Goal: Information Seeking & Learning: Learn about a topic

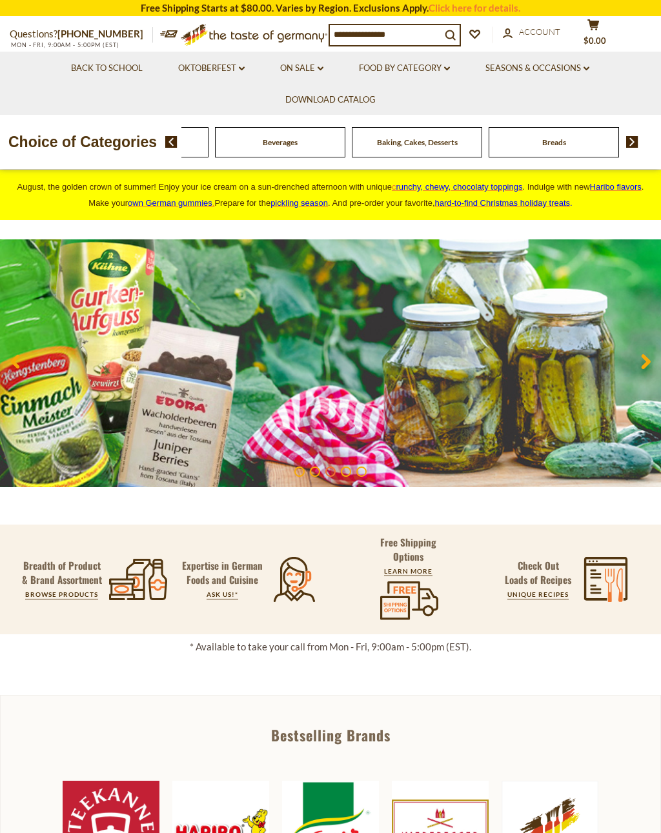
click at [637, 138] on img at bounding box center [632, 142] width 12 height 12
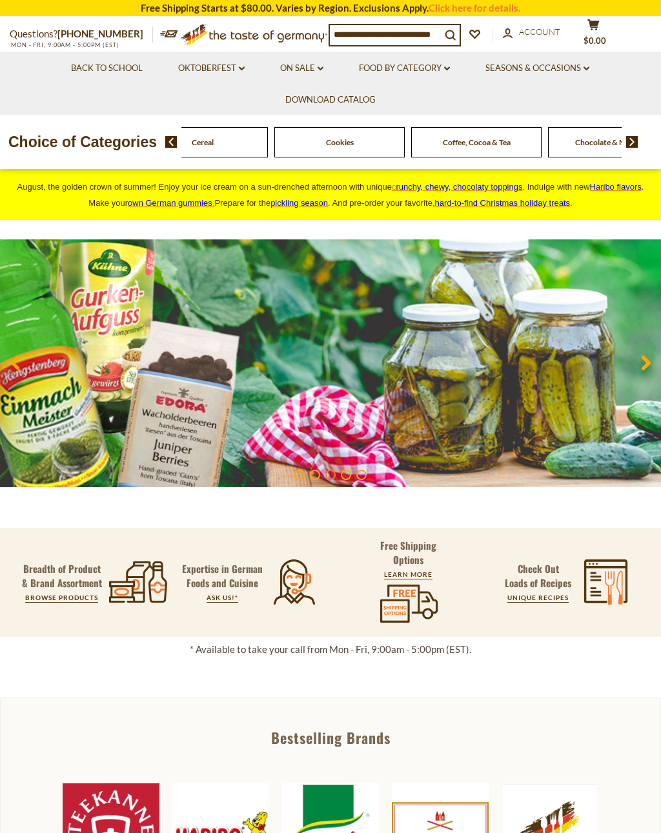
click at [170, 145] on img at bounding box center [171, 142] width 12 height 12
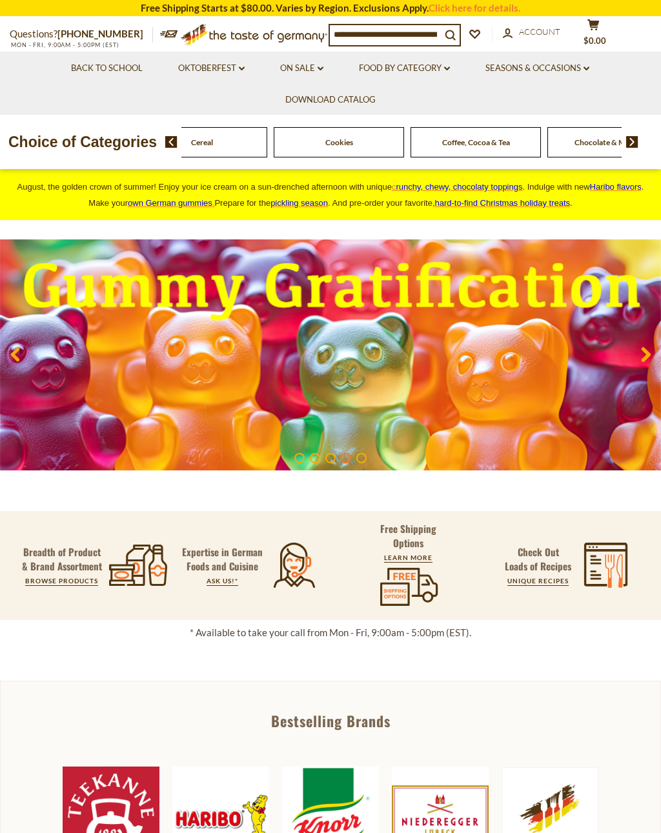
click at [176, 136] on img at bounding box center [171, 142] width 12 height 12
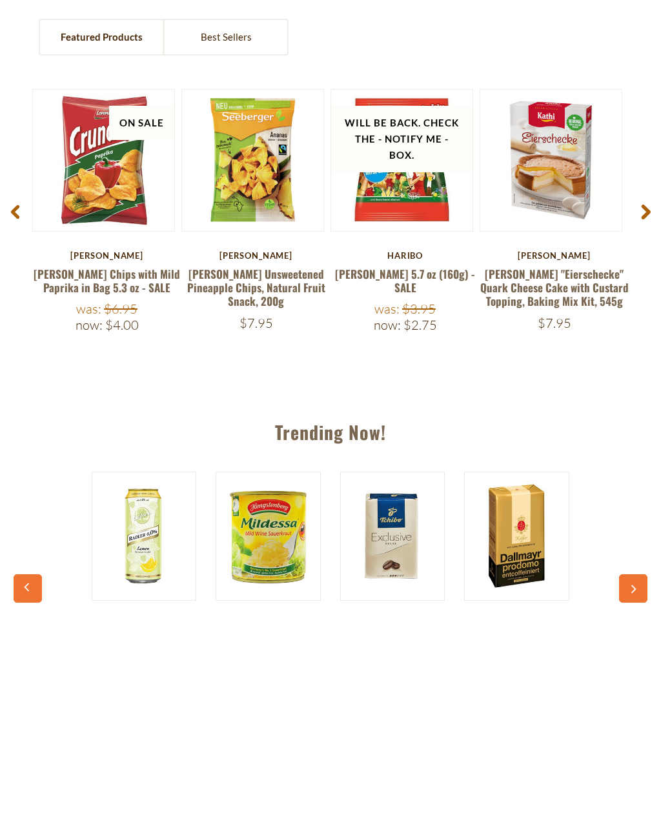
scroll to position [505, 0]
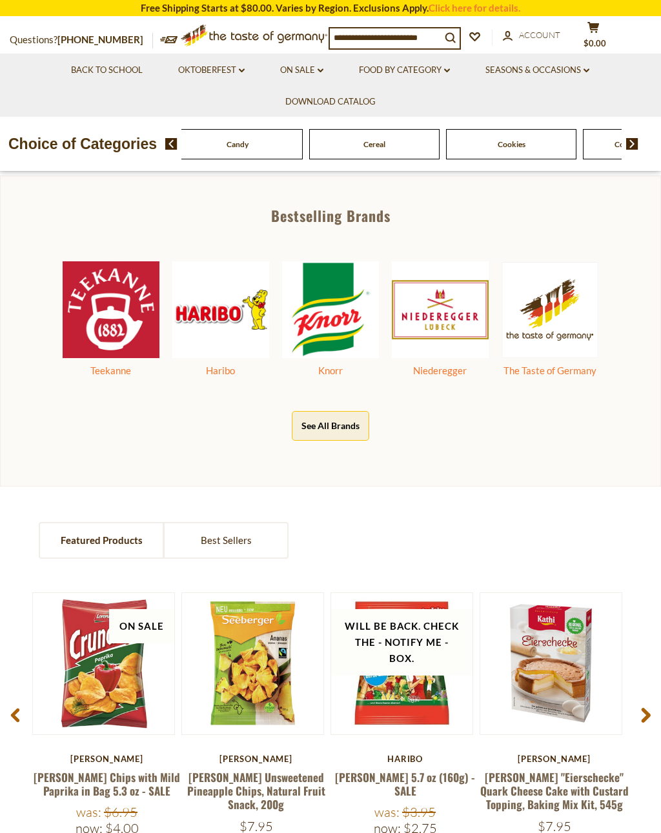
click at [328, 414] on button "See All Brands" at bounding box center [330, 425] width 77 height 29
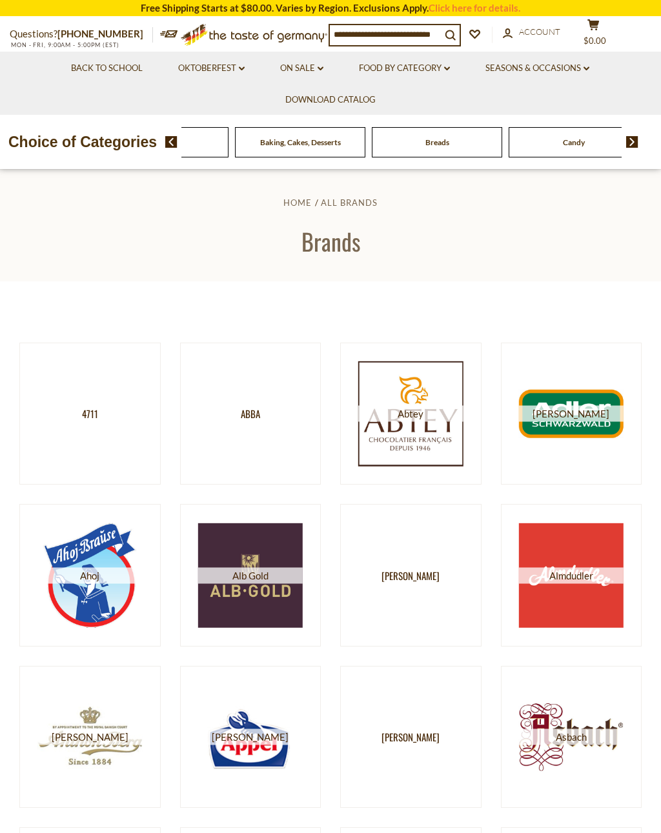
click at [181, 139] on span "Beverages" at bounding box center [163, 142] width 35 height 10
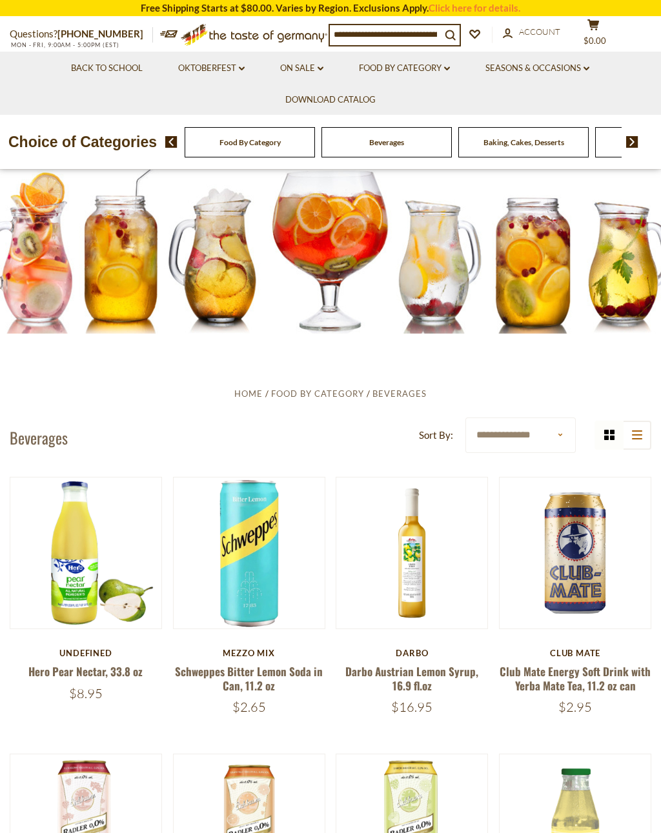
click at [631, 136] on img at bounding box center [632, 142] width 12 height 12
click at [632, 138] on img at bounding box center [632, 142] width 12 height 12
click at [177, 136] on img at bounding box center [171, 142] width 12 height 12
click at [22, 143] on span "Candy" at bounding box center [11, 142] width 22 height 10
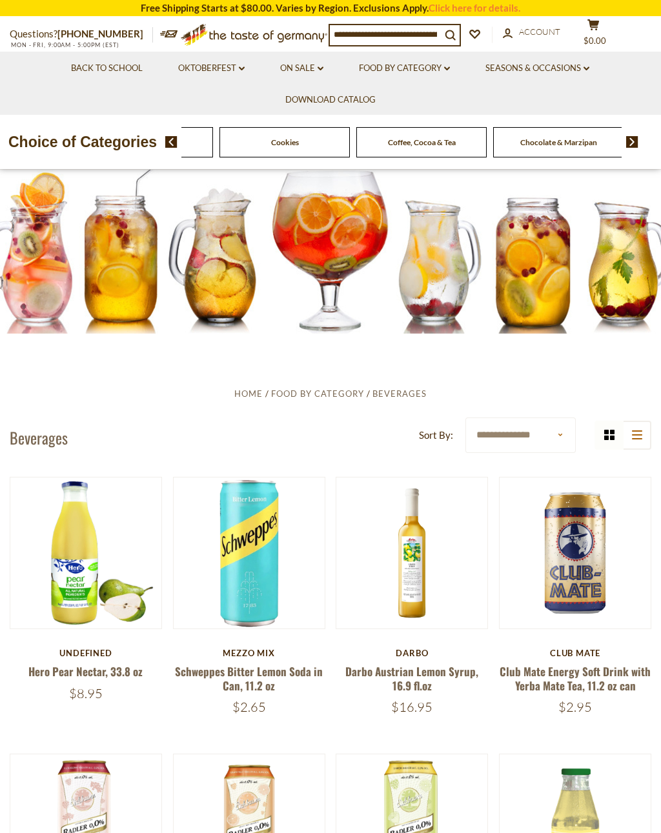
click at [175, 142] on img at bounding box center [171, 142] width 12 height 12
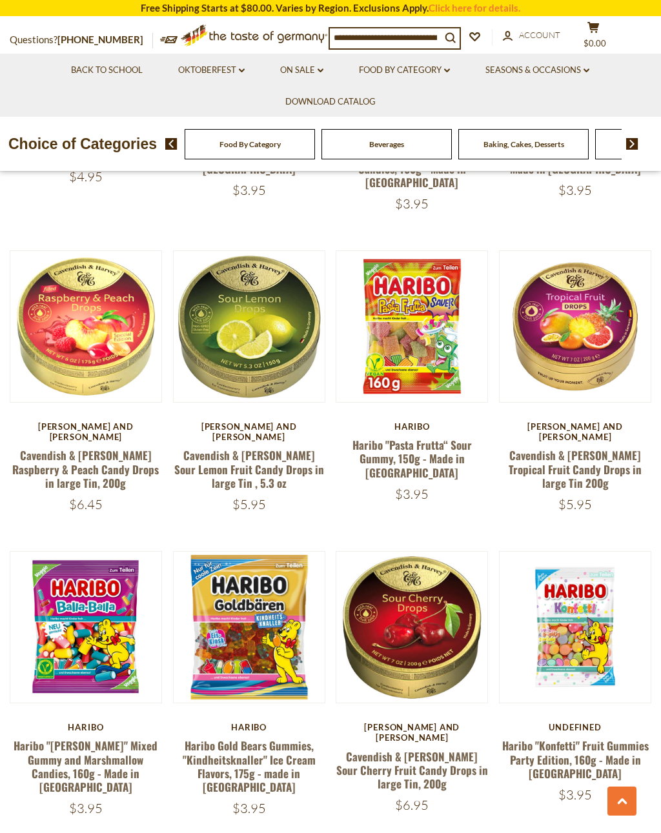
scroll to position [2388, 0]
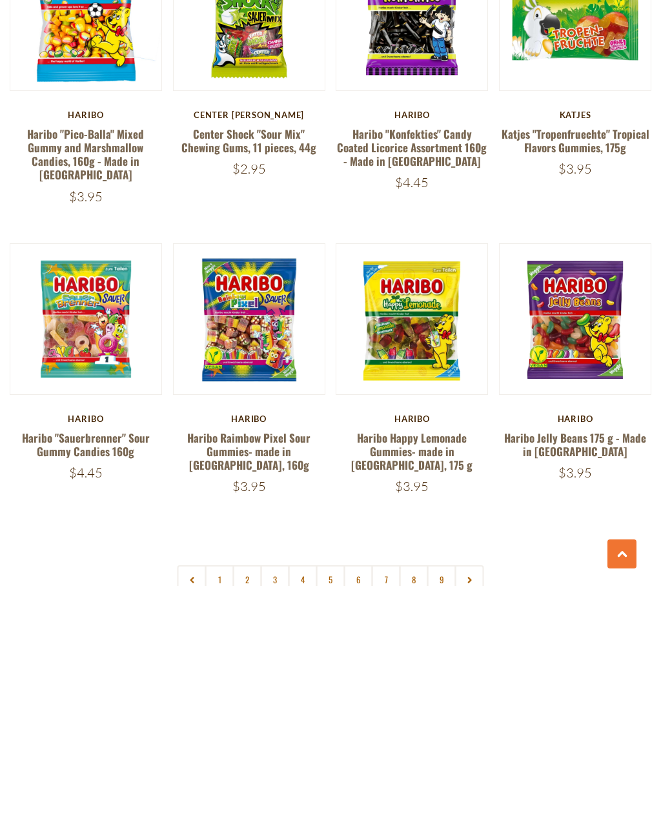
click at [221, 812] on link "1" at bounding box center [219, 826] width 29 height 29
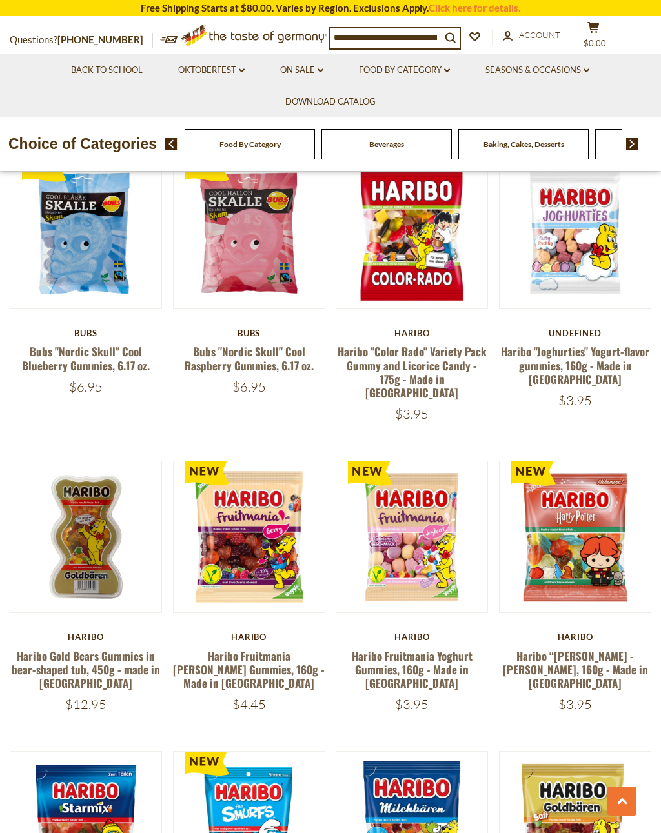
scroll to position [2293, 0]
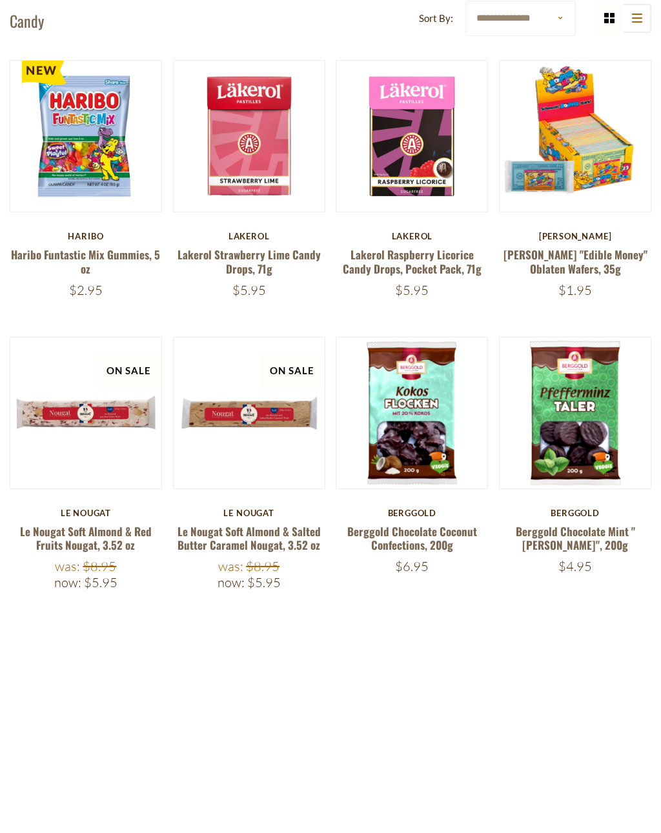
scroll to position [42, 0]
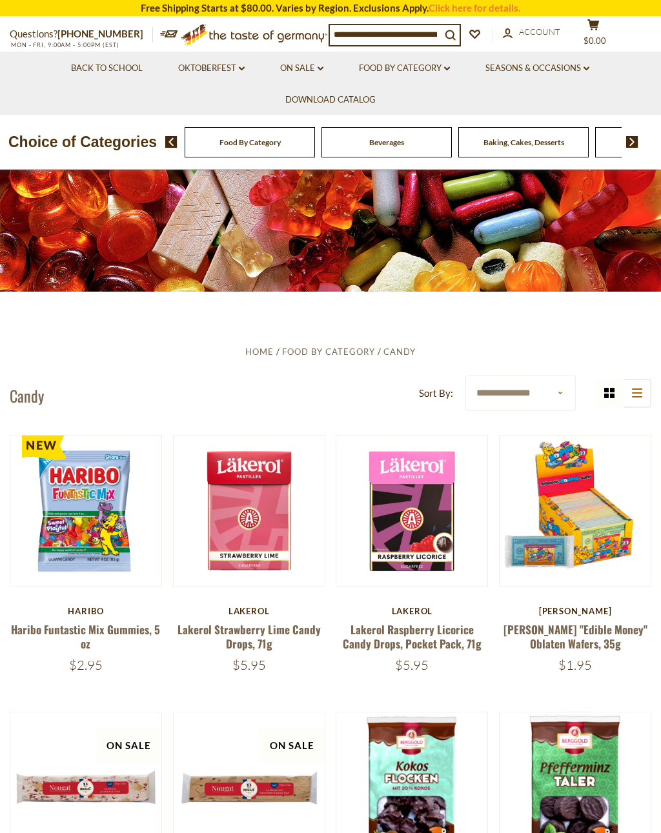
click at [561, 392] on select "**********" at bounding box center [520, 392] width 110 height 35
click at [633, 397] on button "list icon" at bounding box center [636, 393] width 29 height 29
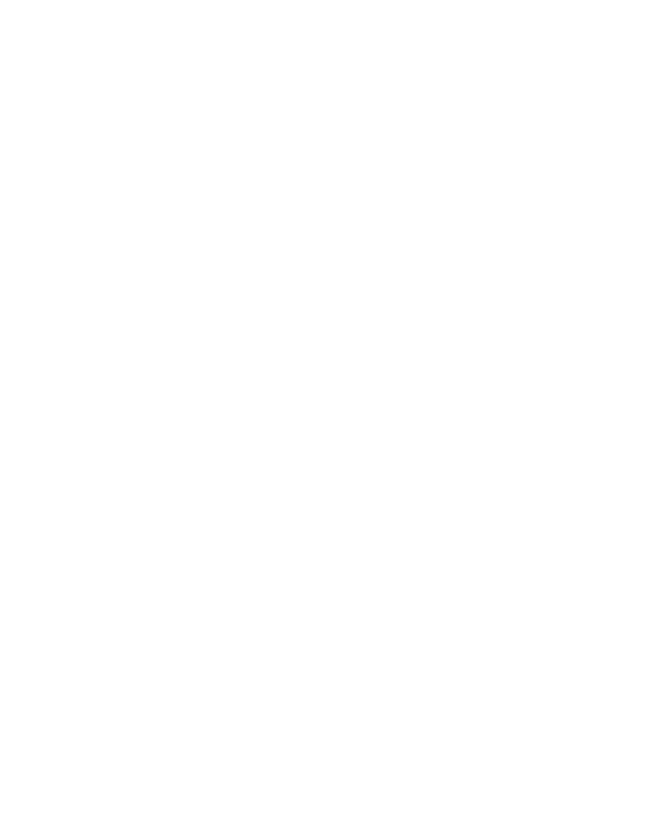
scroll to position [4432, 0]
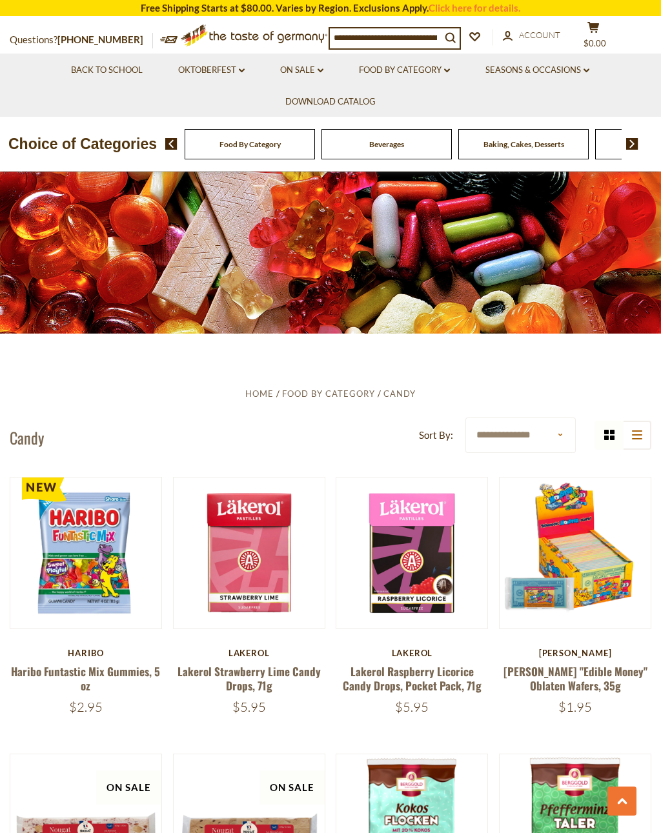
scroll to position [2528, 0]
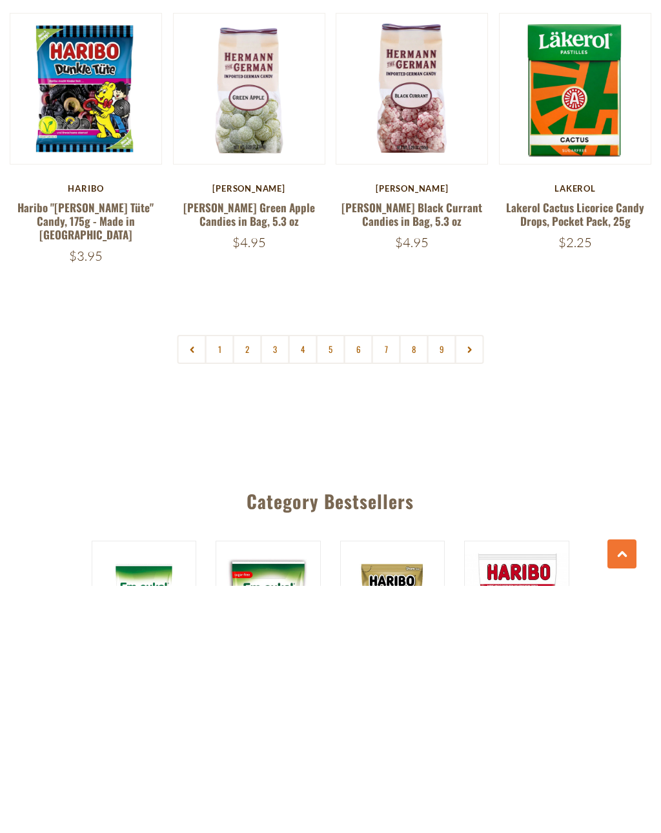
click at [255, 582] on link "2" at bounding box center [247, 596] width 29 height 29
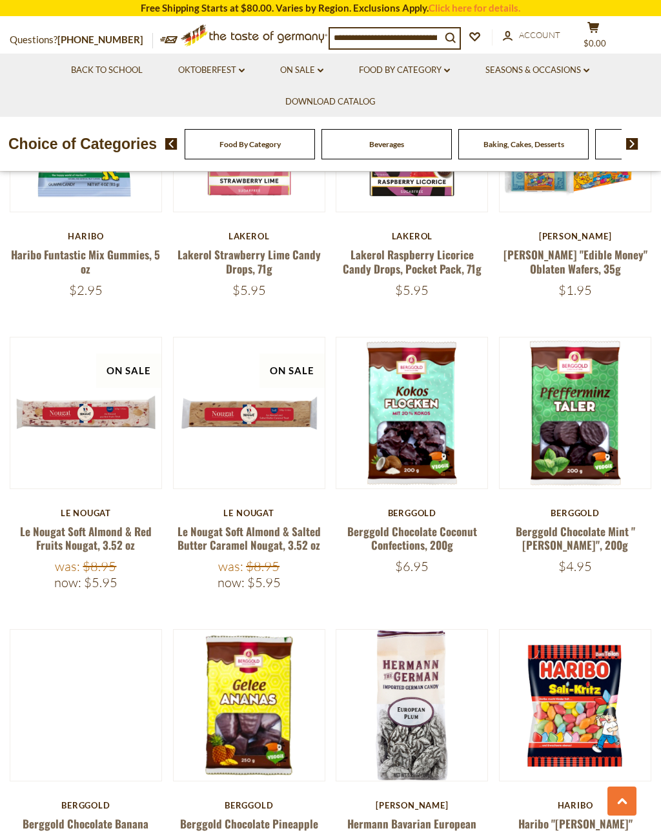
scroll to position [2379, 0]
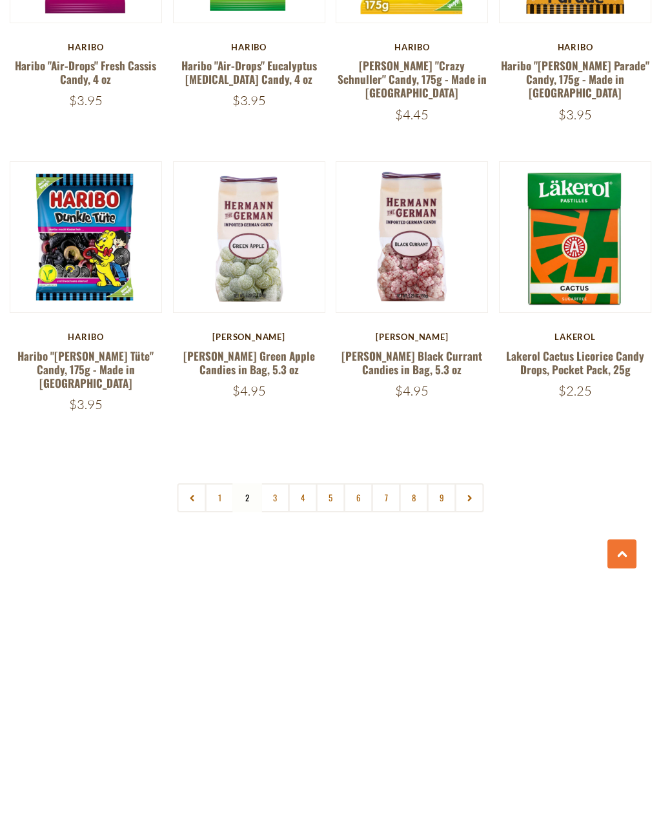
click at [273, 730] on link "3" at bounding box center [275, 744] width 29 height 29
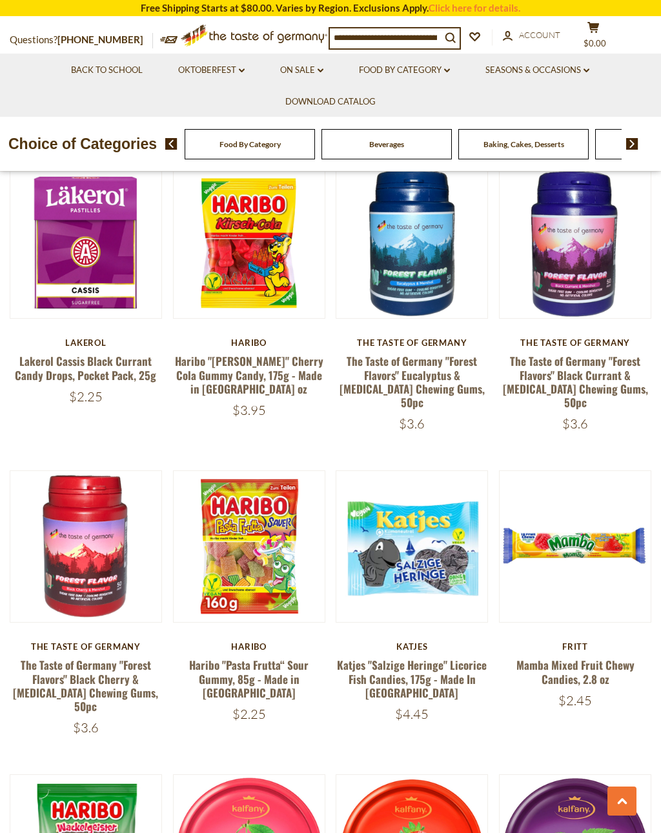
scroll to position [2466, 0]
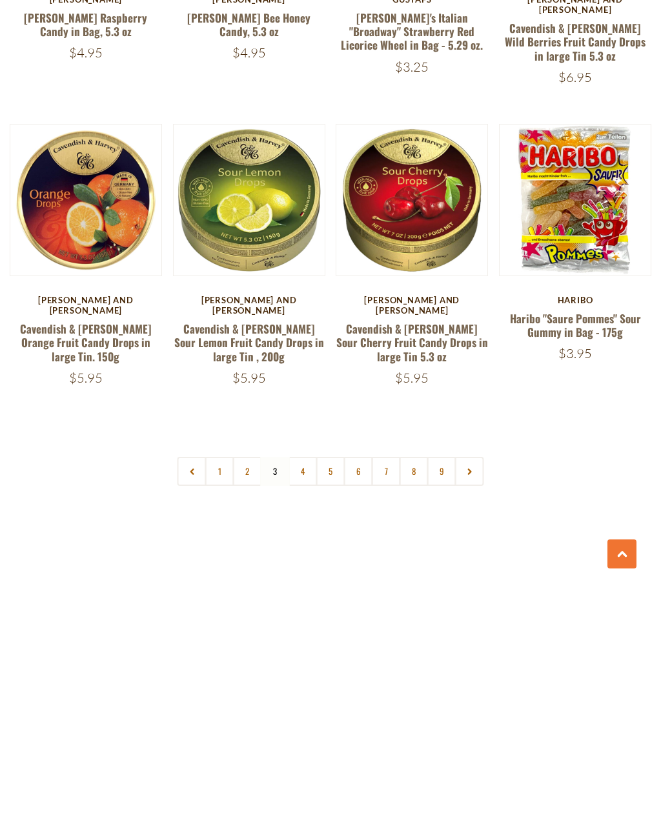
click at [306, 704] on link "4" at bounding box center [302, 718] width 29 height 29
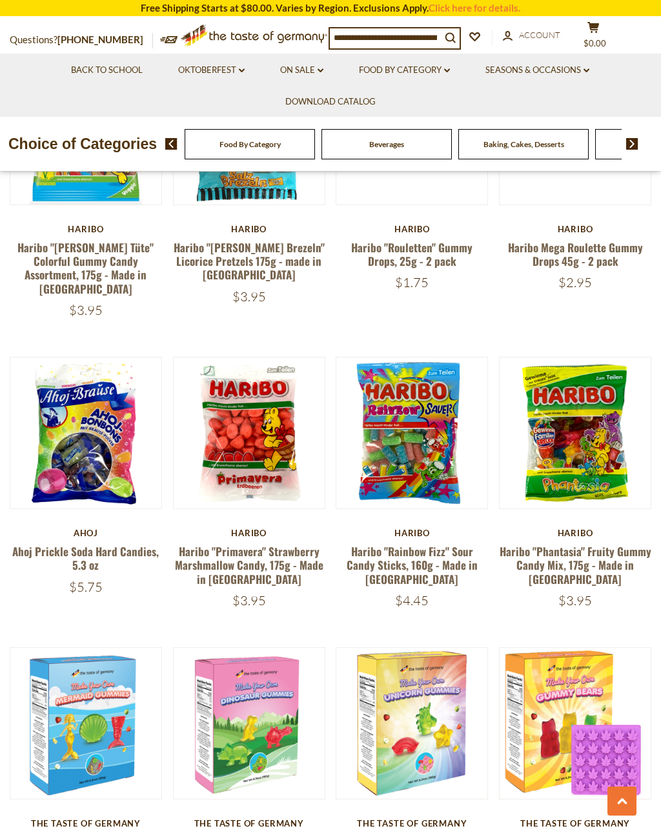
scroll to position [2403, 0]
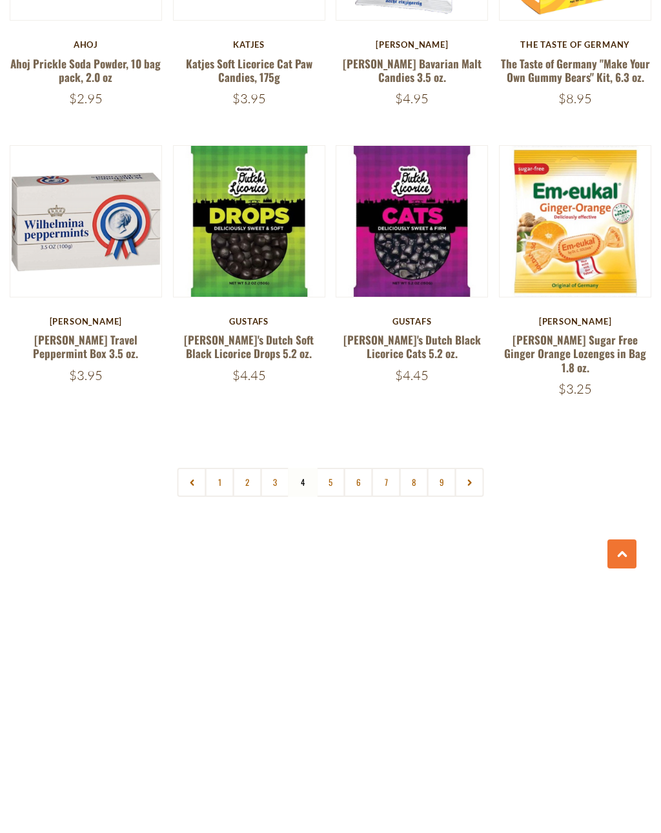
click at [332, 715] on link "5" at bounding box center [330, 729] width 29 height 29
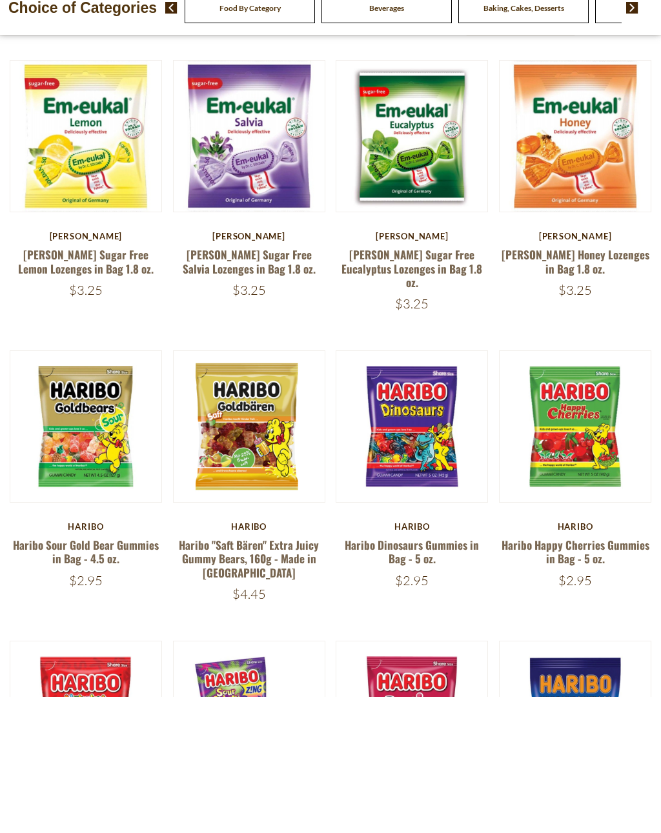
scroll to position [276, 0]
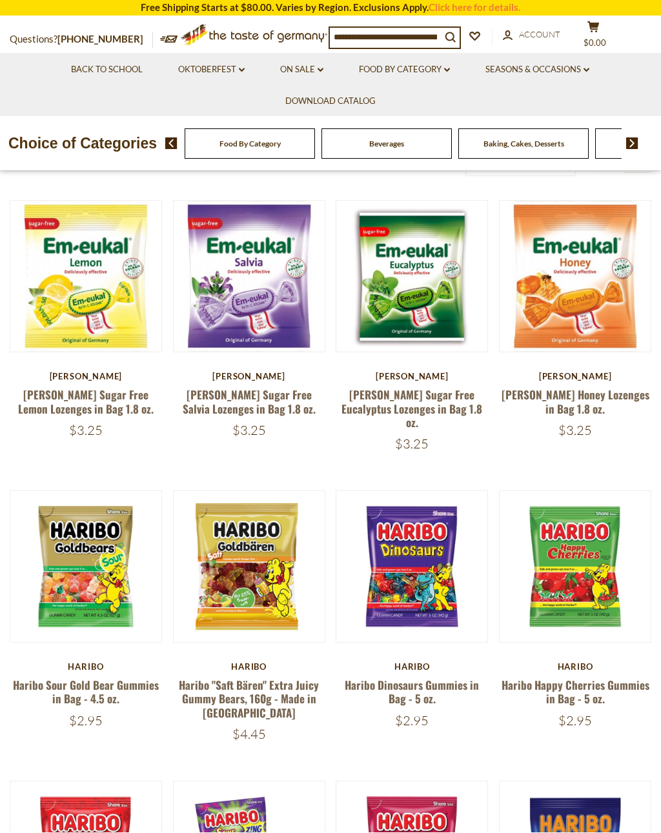
click at [363, 35] on input at bounding box center [385, 37] width 111 height 18
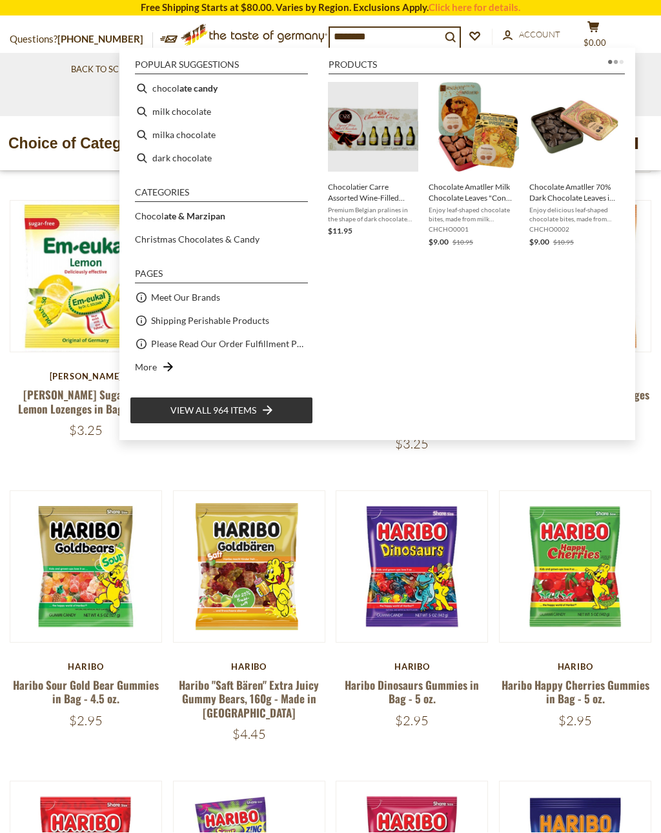
type input "*********"
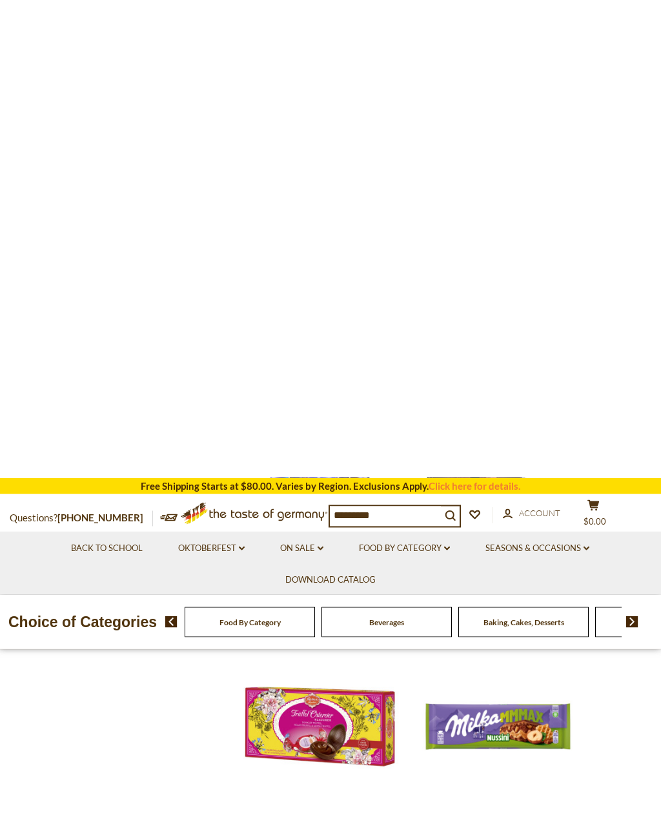
scroll to position [1952, 0]
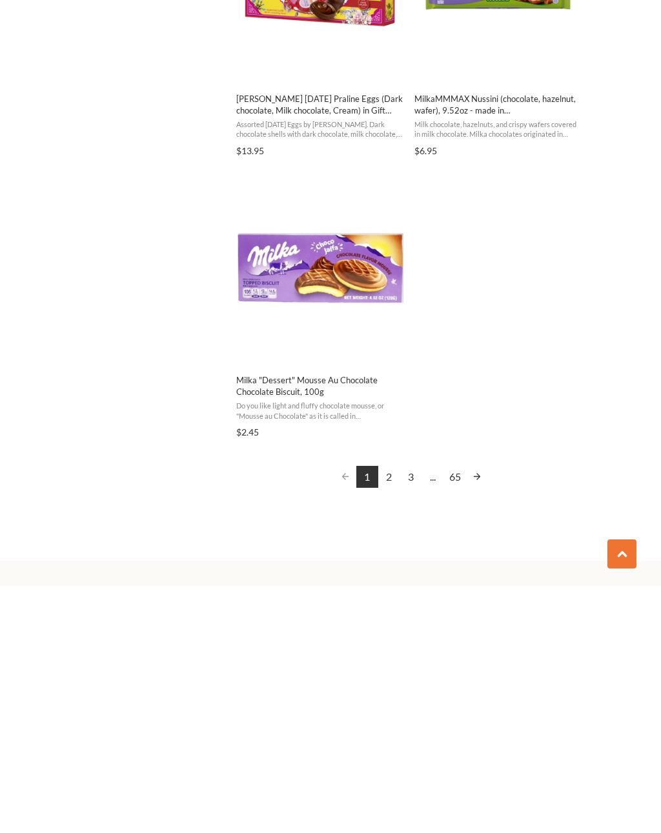
click at [392, 713] on link "2" at bounding box center [389, 724] width 22 height 22
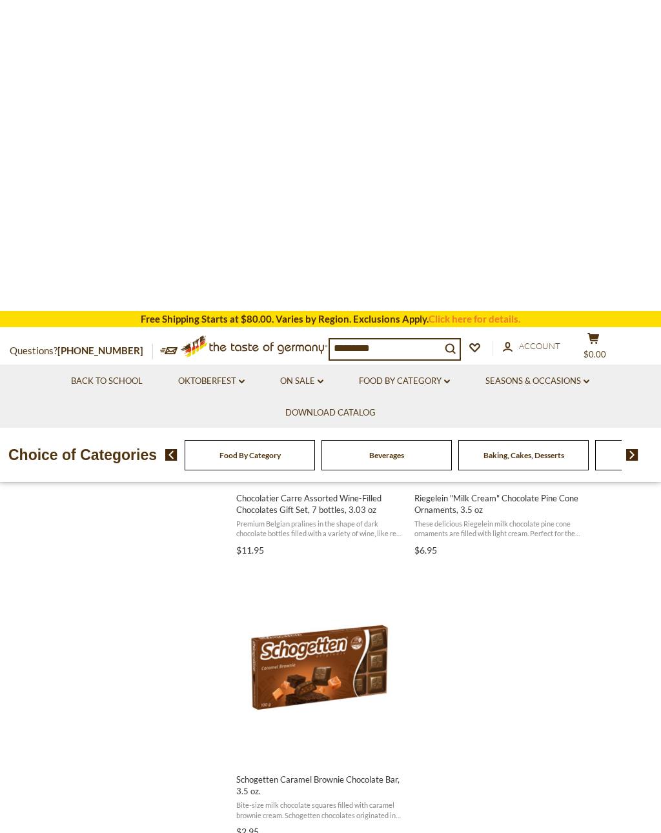
scroll to position [2128, 0]
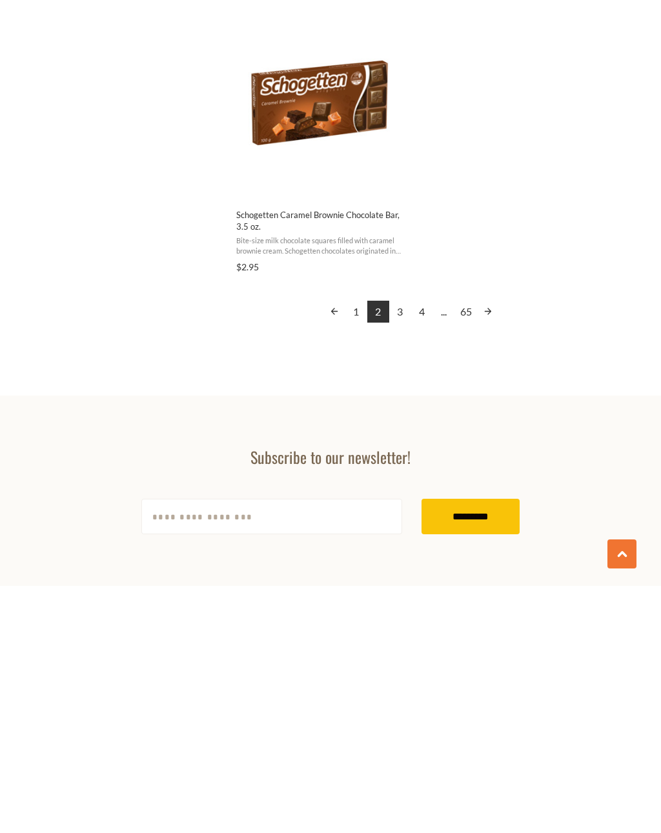
click at [402, 548] on link "3" at bounding box center [400, 559] width 22 height 22
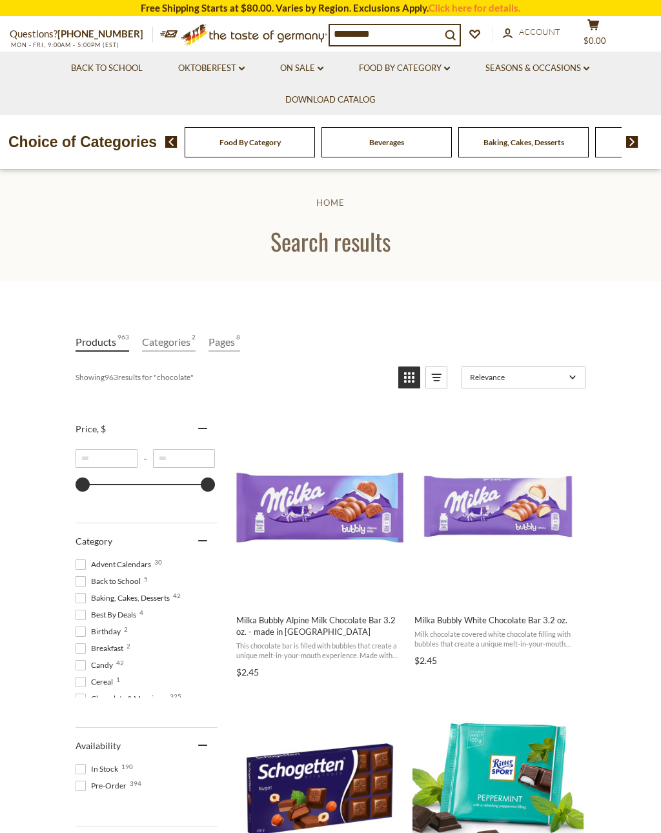
click at [385, 34] on input "*********" at bounding box center [385, 34] width 111 height 18
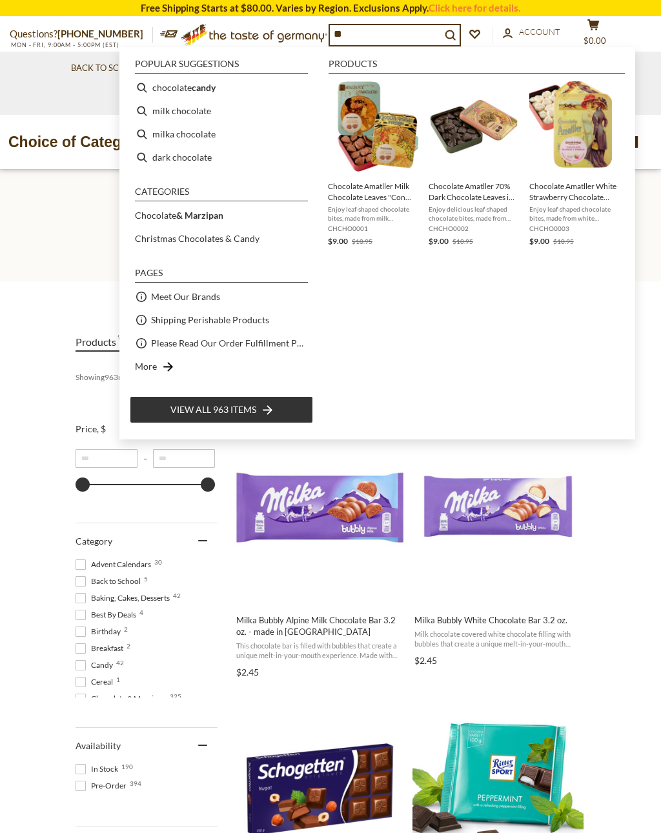
type input "*"
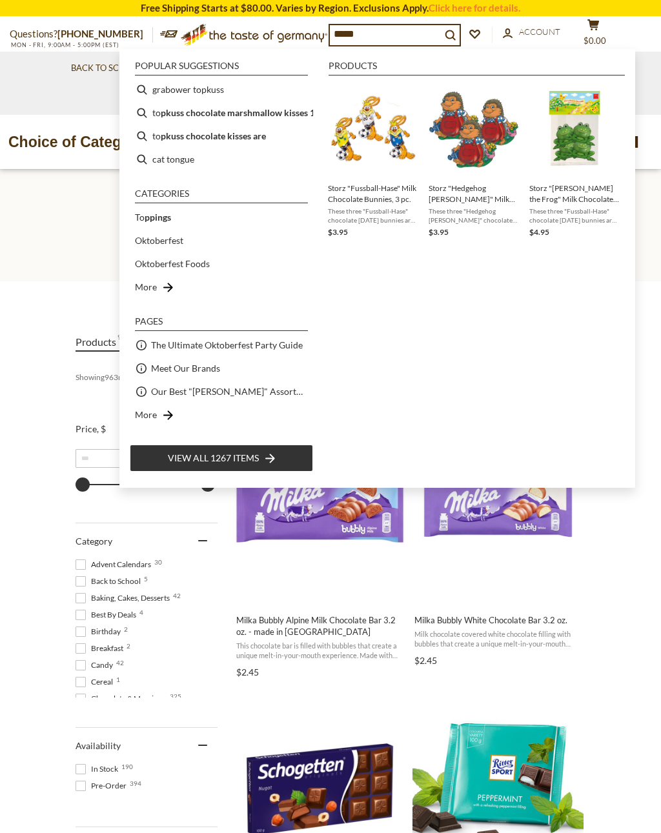
type input "******"
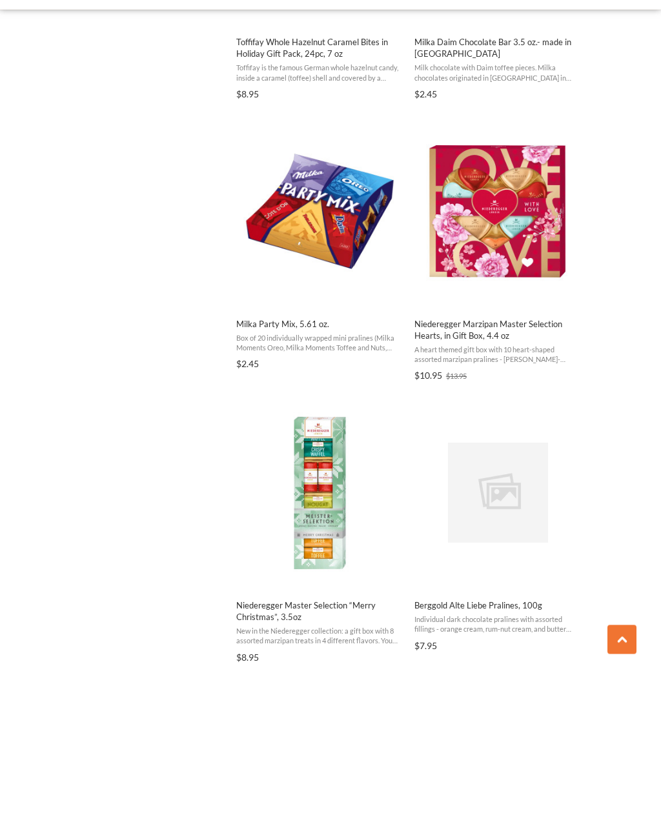
scroll to position [1534, 0]
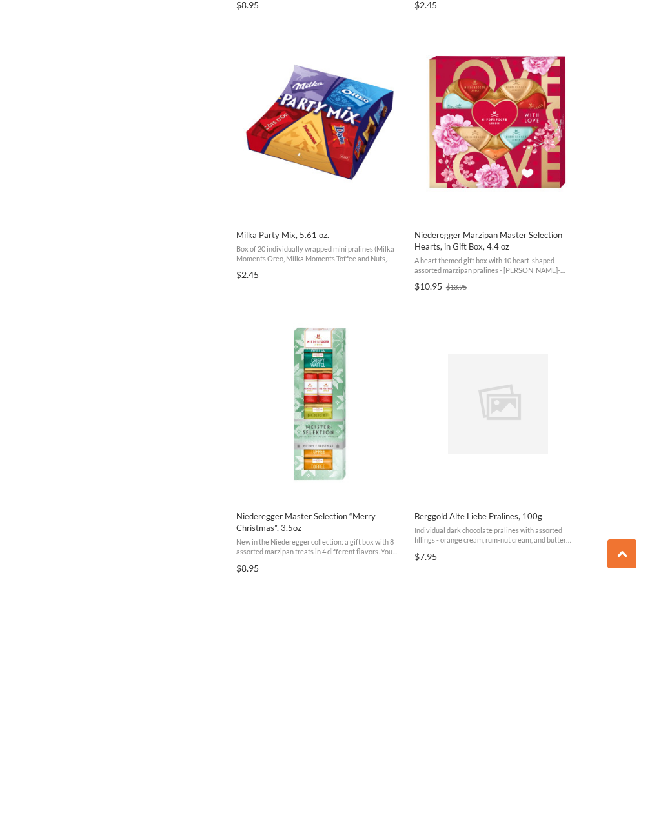
click at [345, 476] on span "Milka Party Mix, 5.61 oz." at bounding box center [319, 482] width 167 height 12
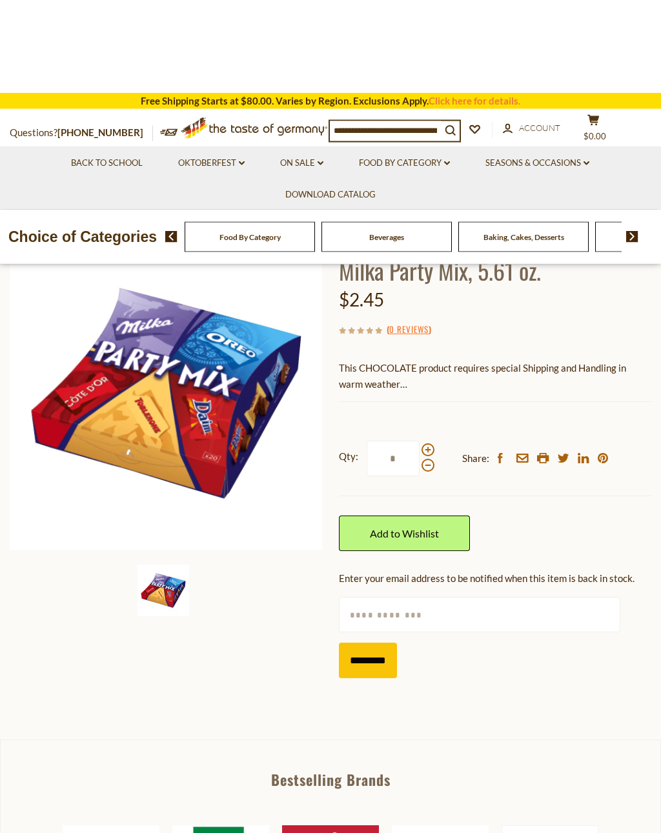
scroll to position [74, 0]
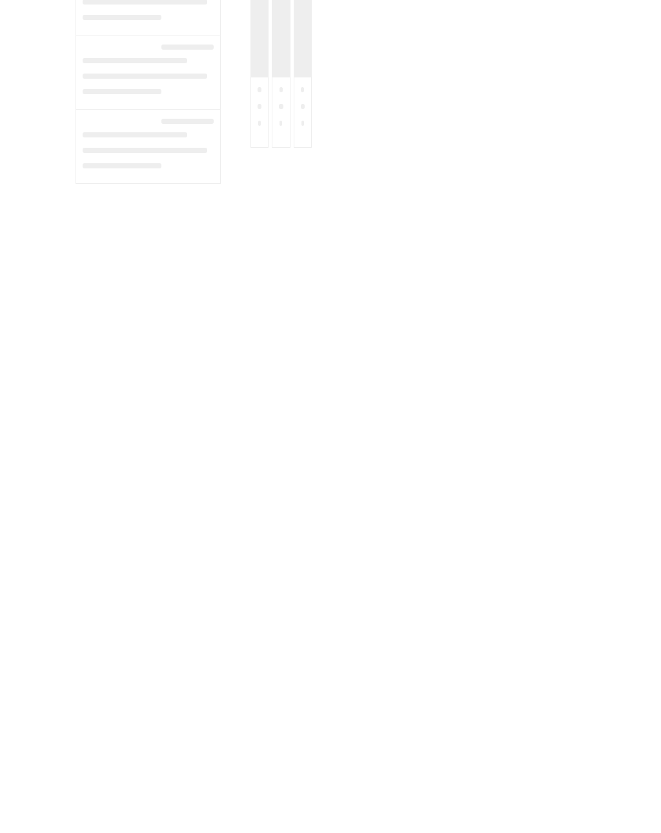
type input "******"
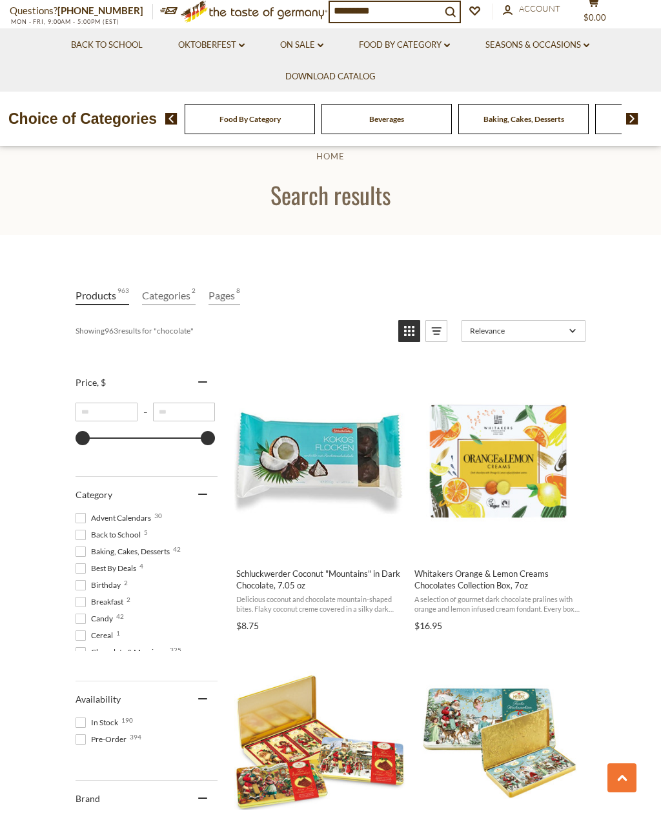
scroll to position [1543, 0]
